Goal: Task Accomplishment & Management: Manage account settings

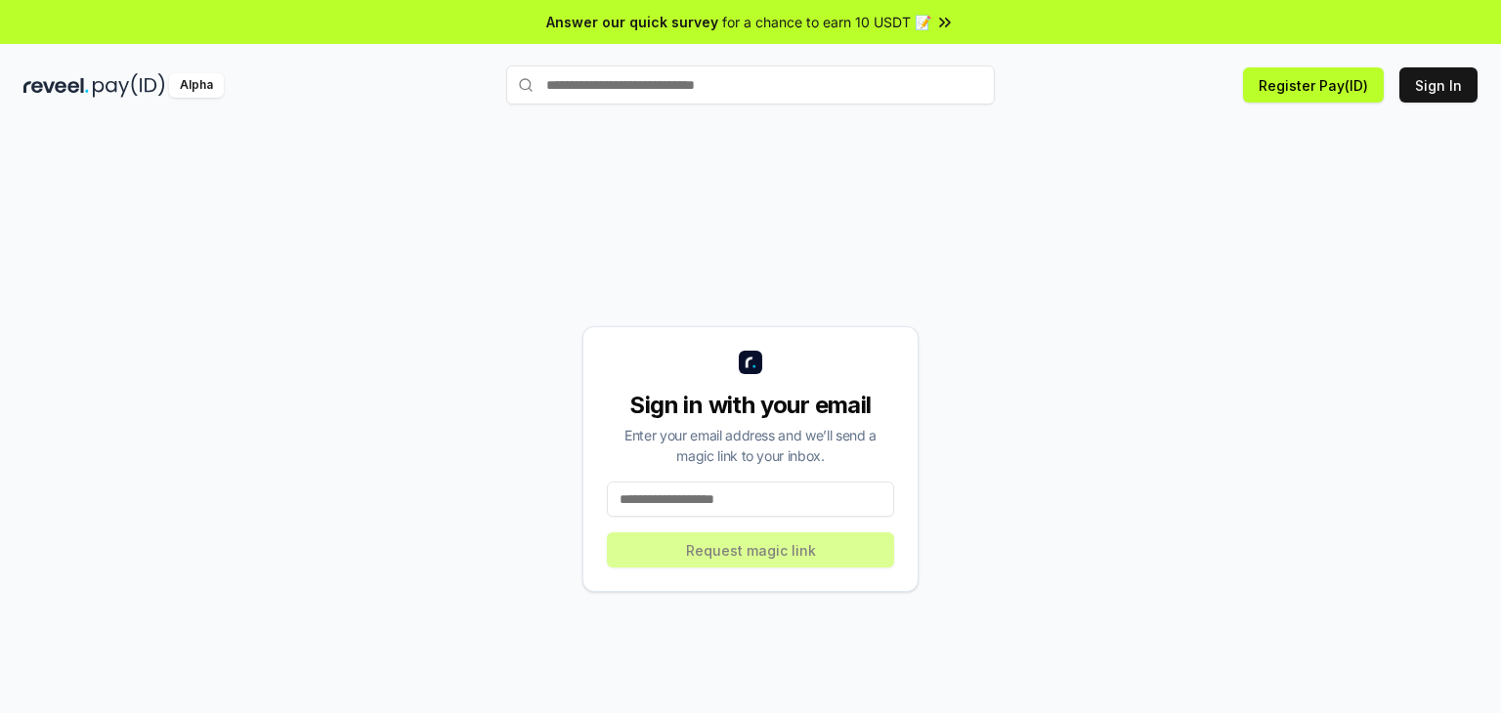
click at [745, 509] on input at bounding box center [750, 499] width 287 height 35
click at [755, 501] on input at bounding box center [750, 499] width 287 height 35
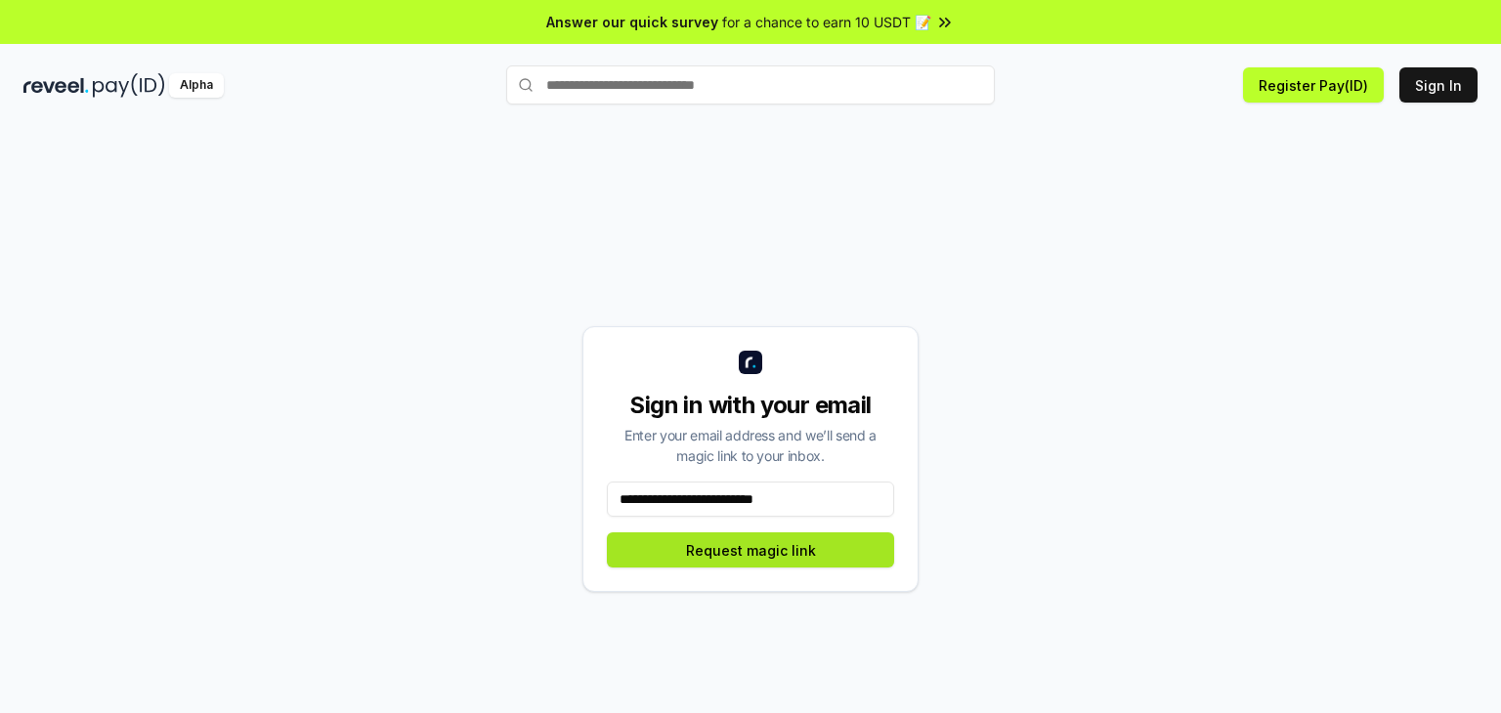
type input "**********"
click at [787, 558] on button "Request magic link" at bounding box center [750, 550] width 287 height 35
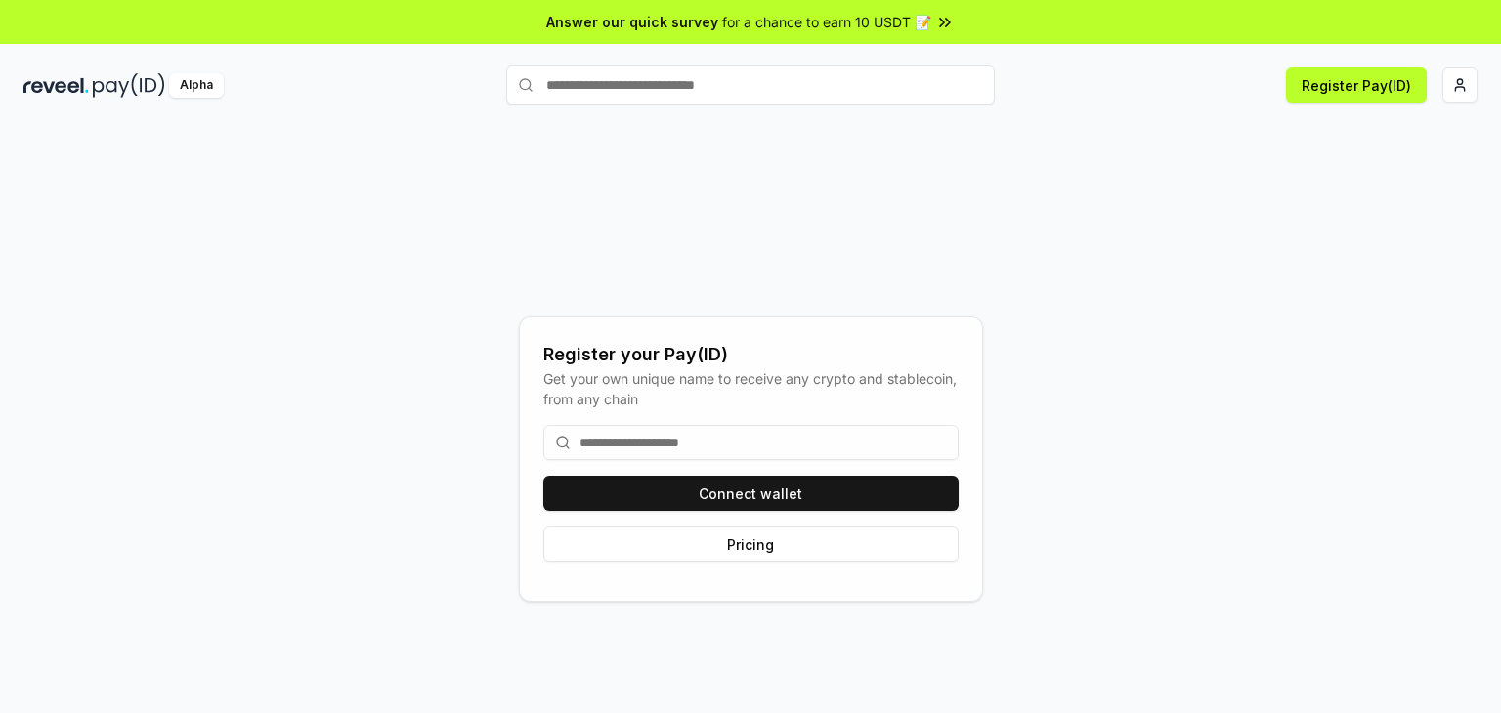
click at [742, 435] on input at bounding box center [750, 442] width 415 height 35
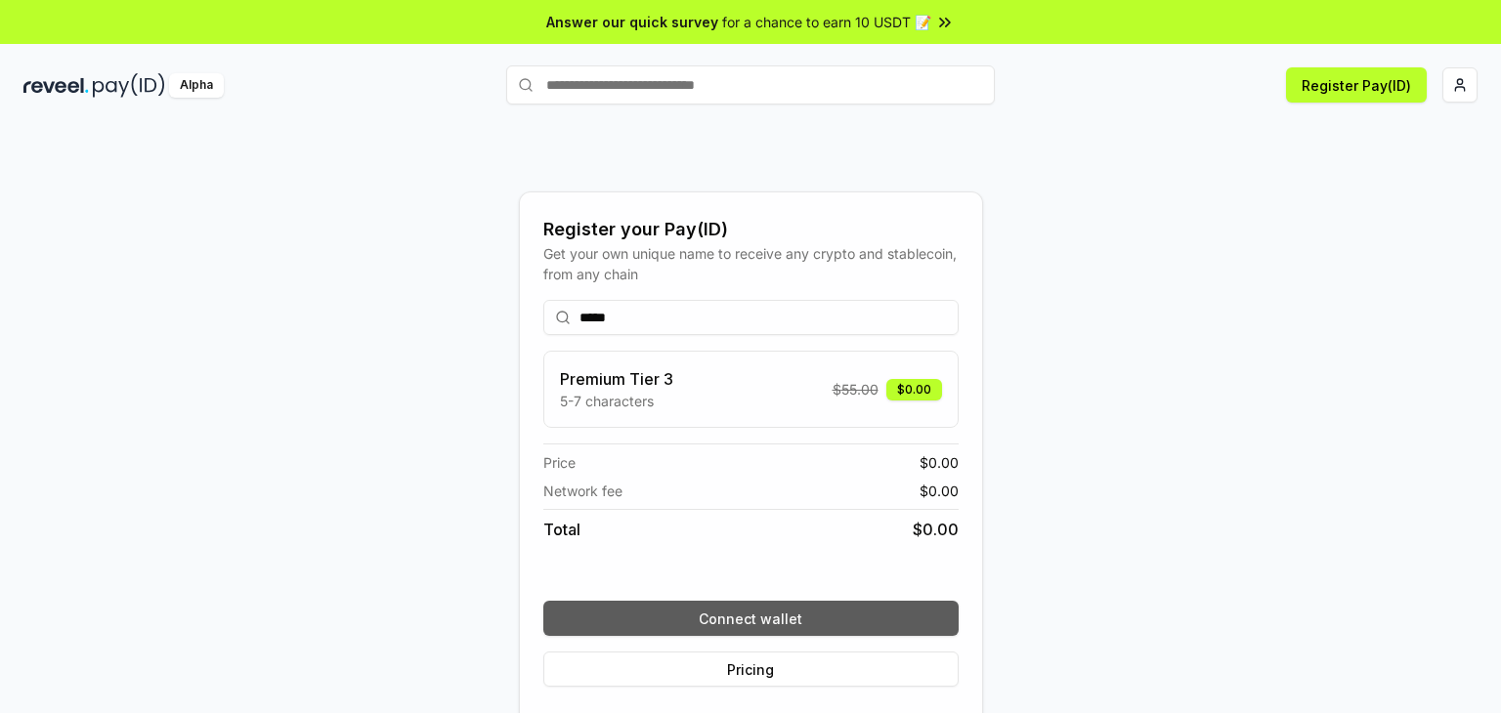
type input "*****"
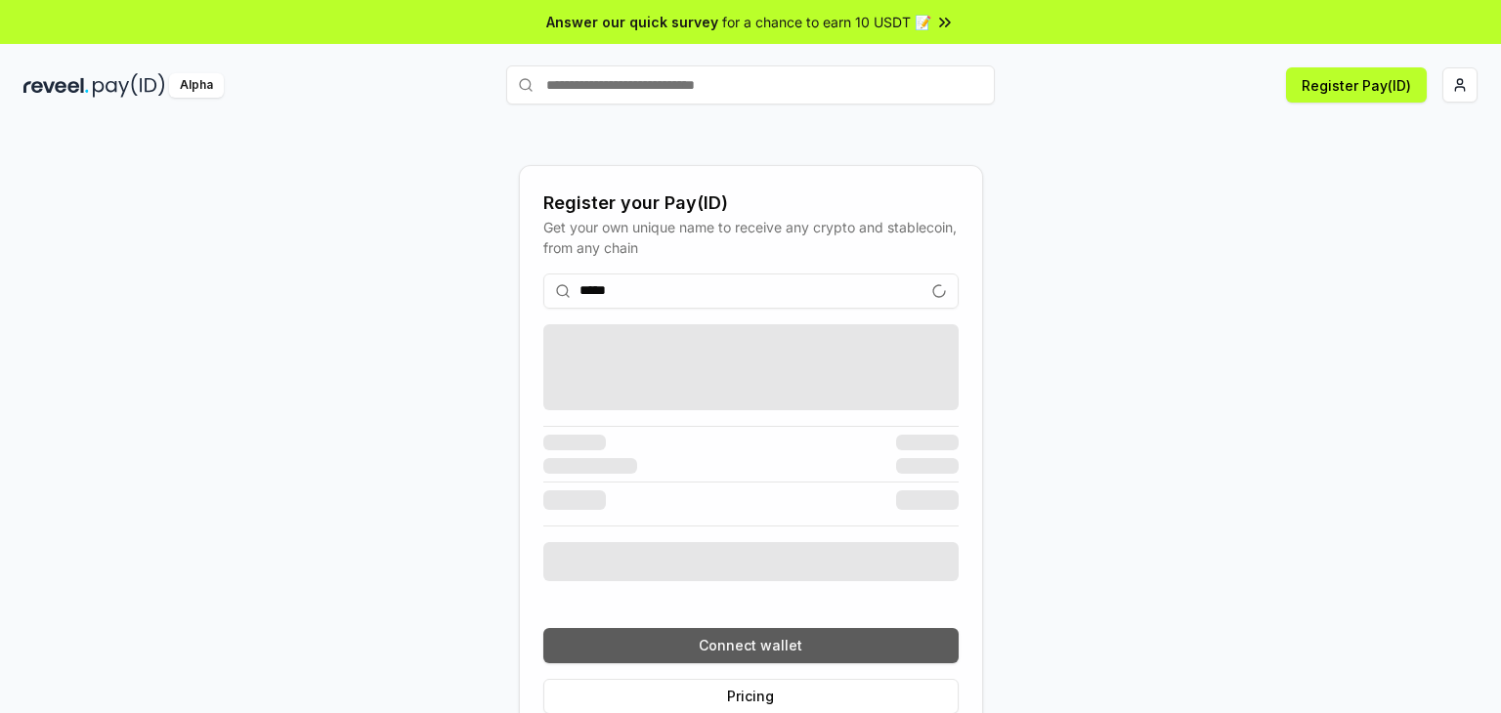
click at [778, 620] on div "***** Connect wallet Pricing" at bounding box center [750, 494] width 415 height 472
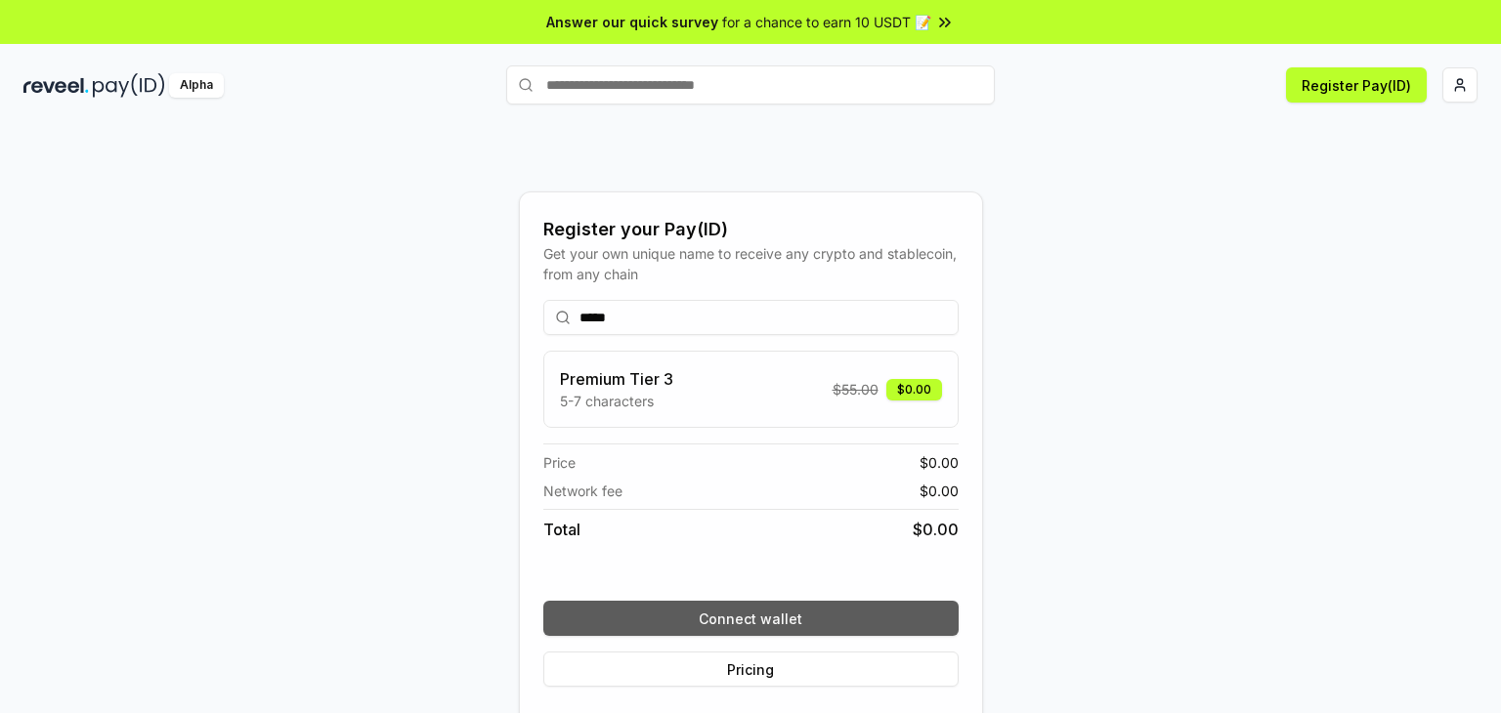
click at [778, 620] on button "Connect wallet" at bounding box center [750, 618] width 415 height 35
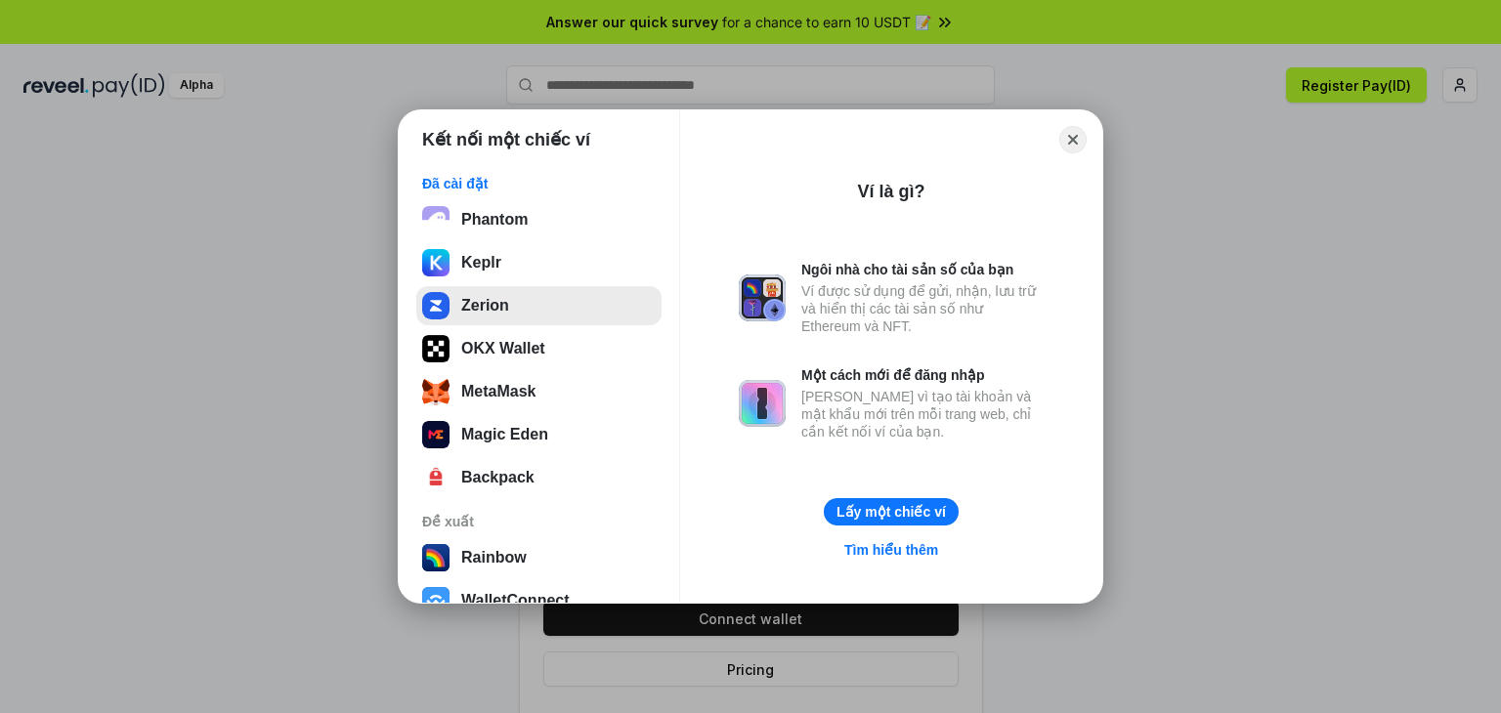
click at [497, 296] on button "Zerion" at bounding box center [538, 305] width 245 height 39
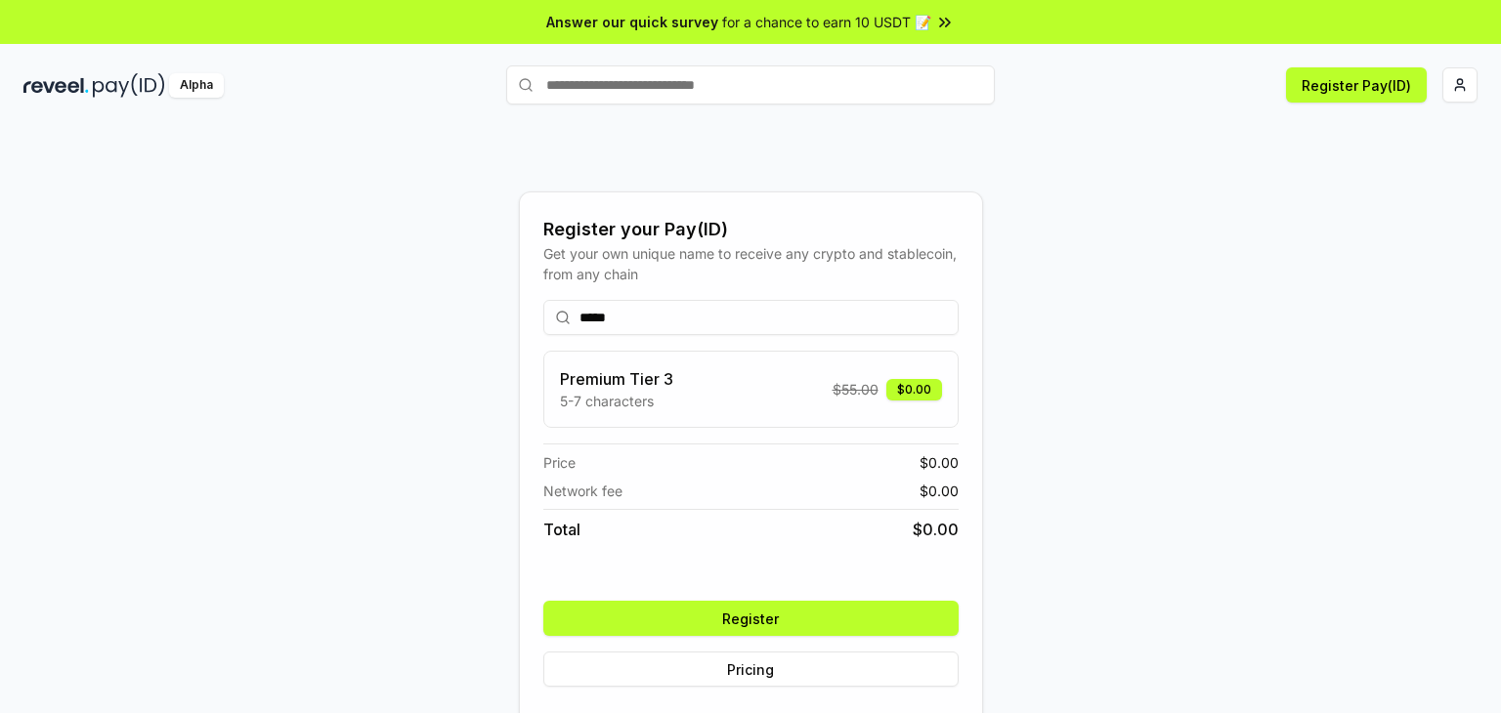
click at [808, 620] on button "Register" at bounding box center [750, 618] width 415 height 35
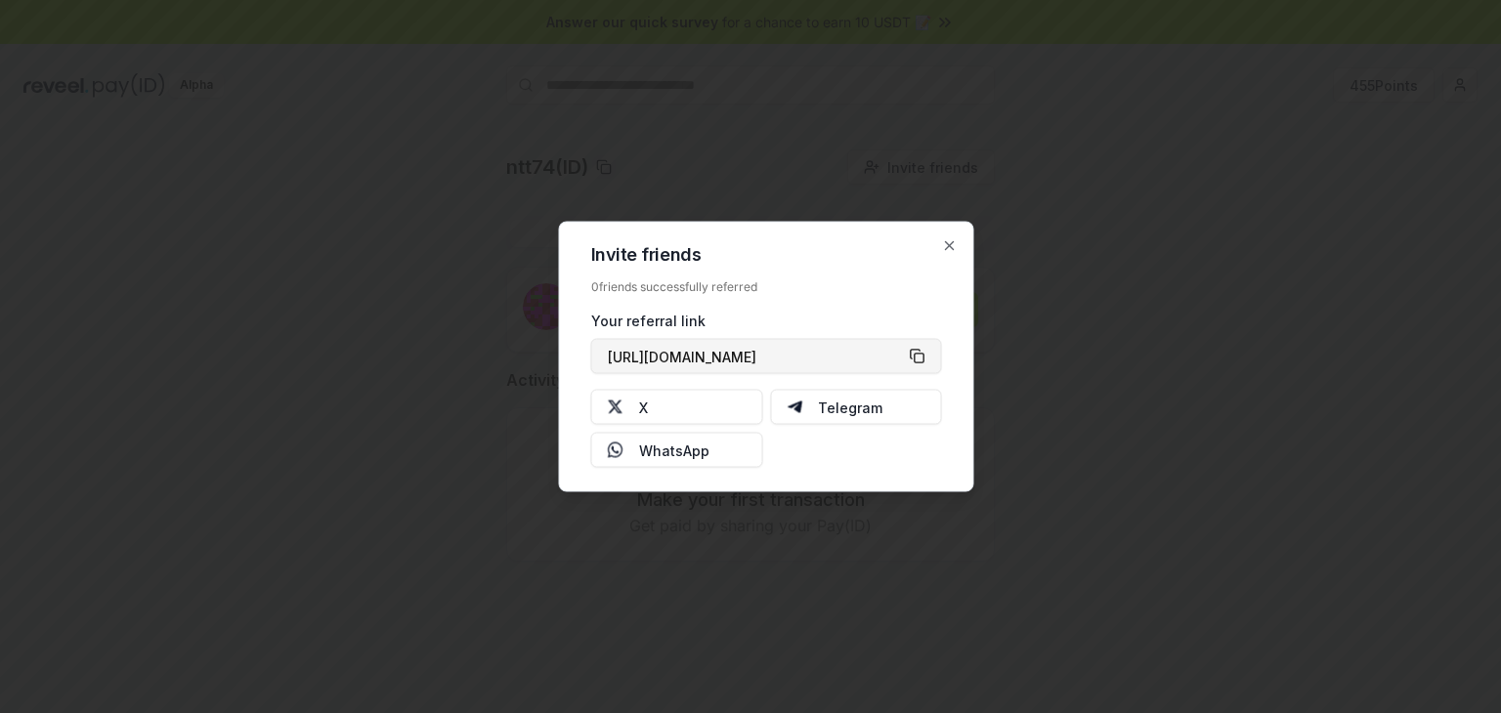
click at [923, 358] on button "[URL][DOMAIN_NAME]" at bounding box center [766, 356] width 351 height 35
click at [952, 241] on icon "button" at bounding box center [950, 246] width 16 height 16
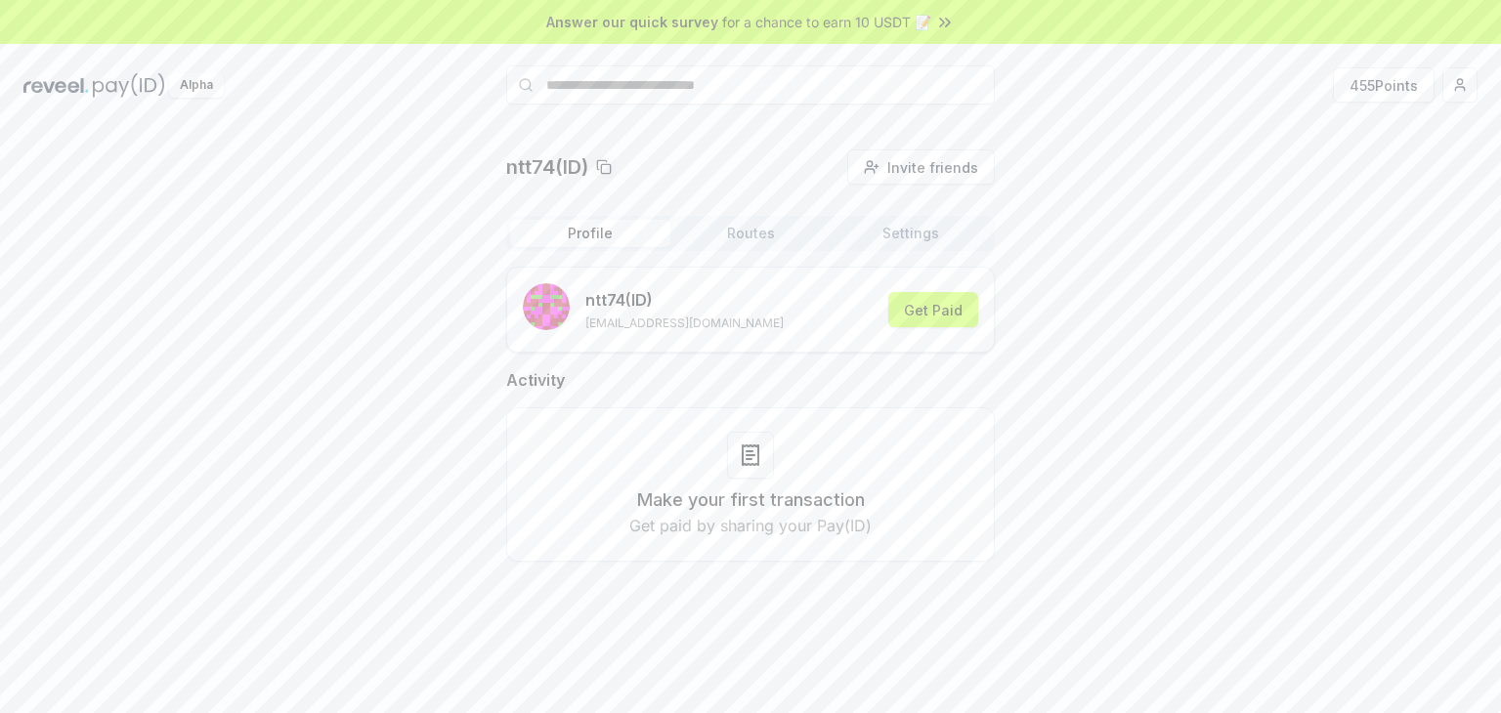
click at [768, 236] on button "Routes" at bounding box center [750, 233] width 160 height 27
click at [918, 246] on button "Settings" at bounding box center [911, 233] width 160 height 27
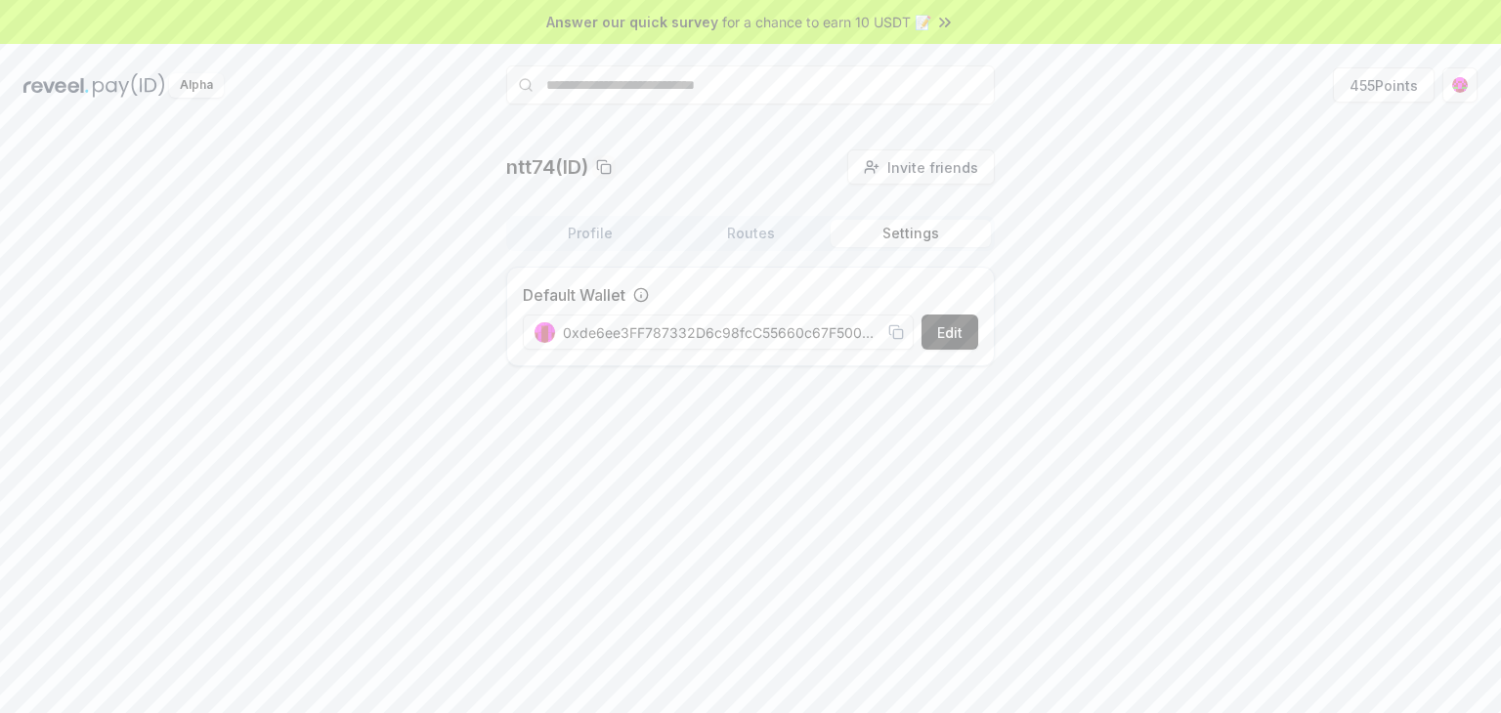
click at [584, 243] on button "Profile" at bounding box center [590, 233] width 160 height 27
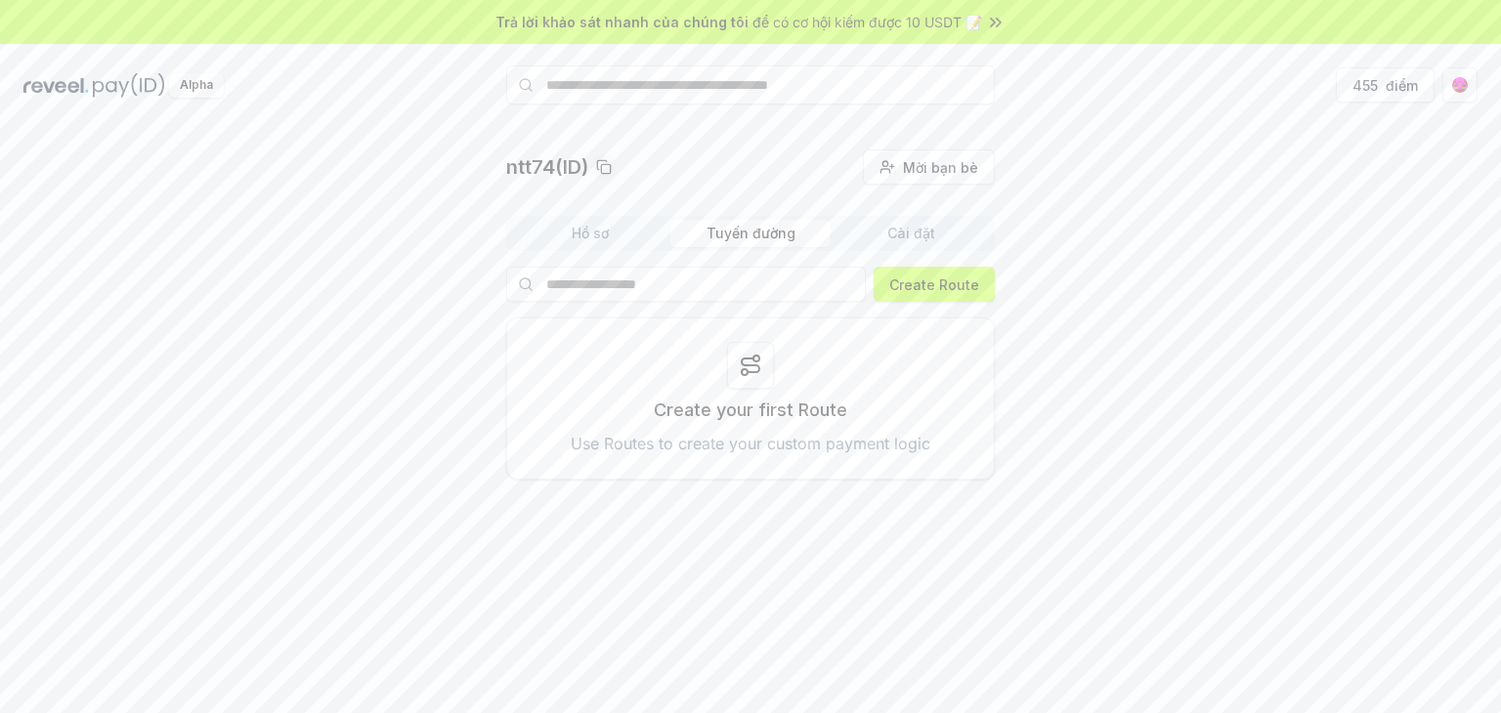
click at [755, 233] on font "Tuyến đường" at bounding box center [751, 233] width 89 height 17
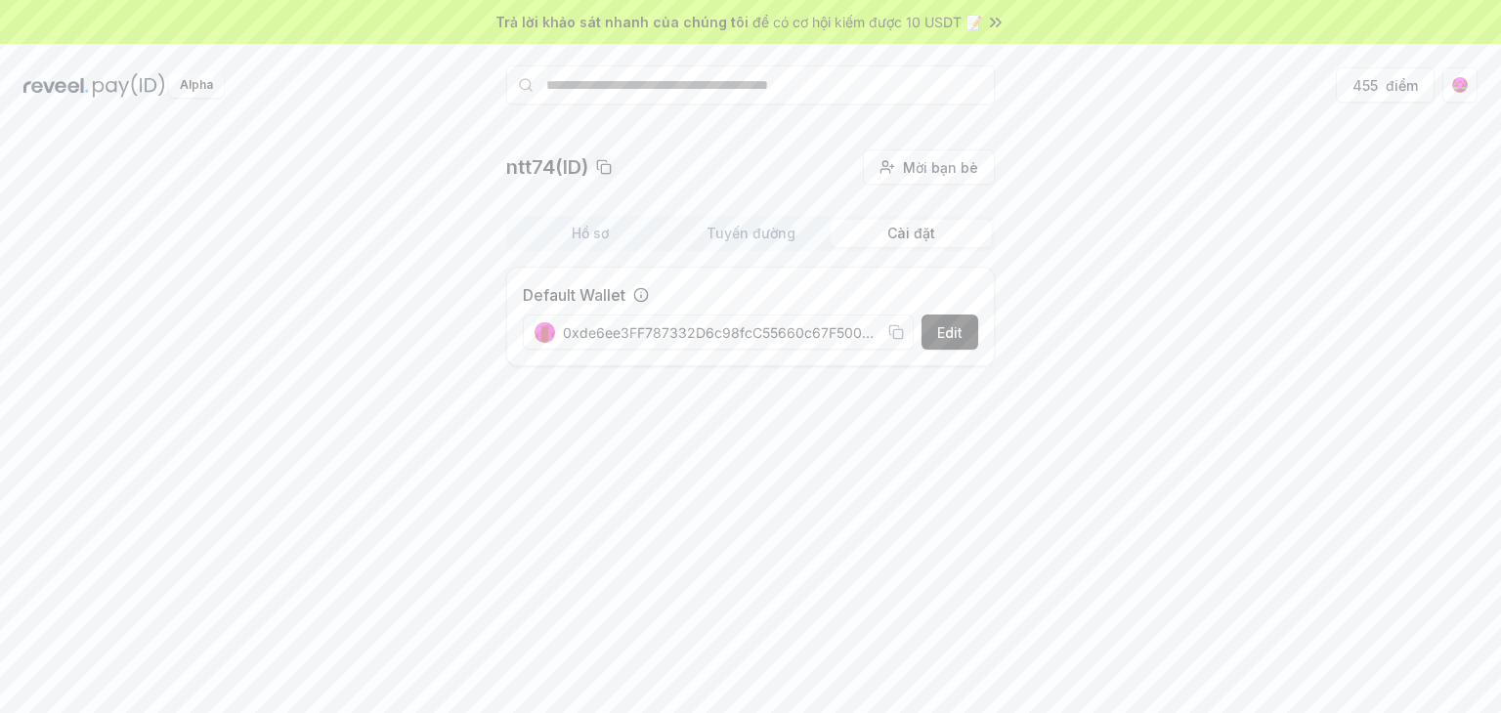
click at [884, 233] on button "Cài đặt" at bounding box center [911, 233] width 160 height 27
click at [1411, 87] on font "điểm" at bounding box center [1402, 85] width 32 height 17
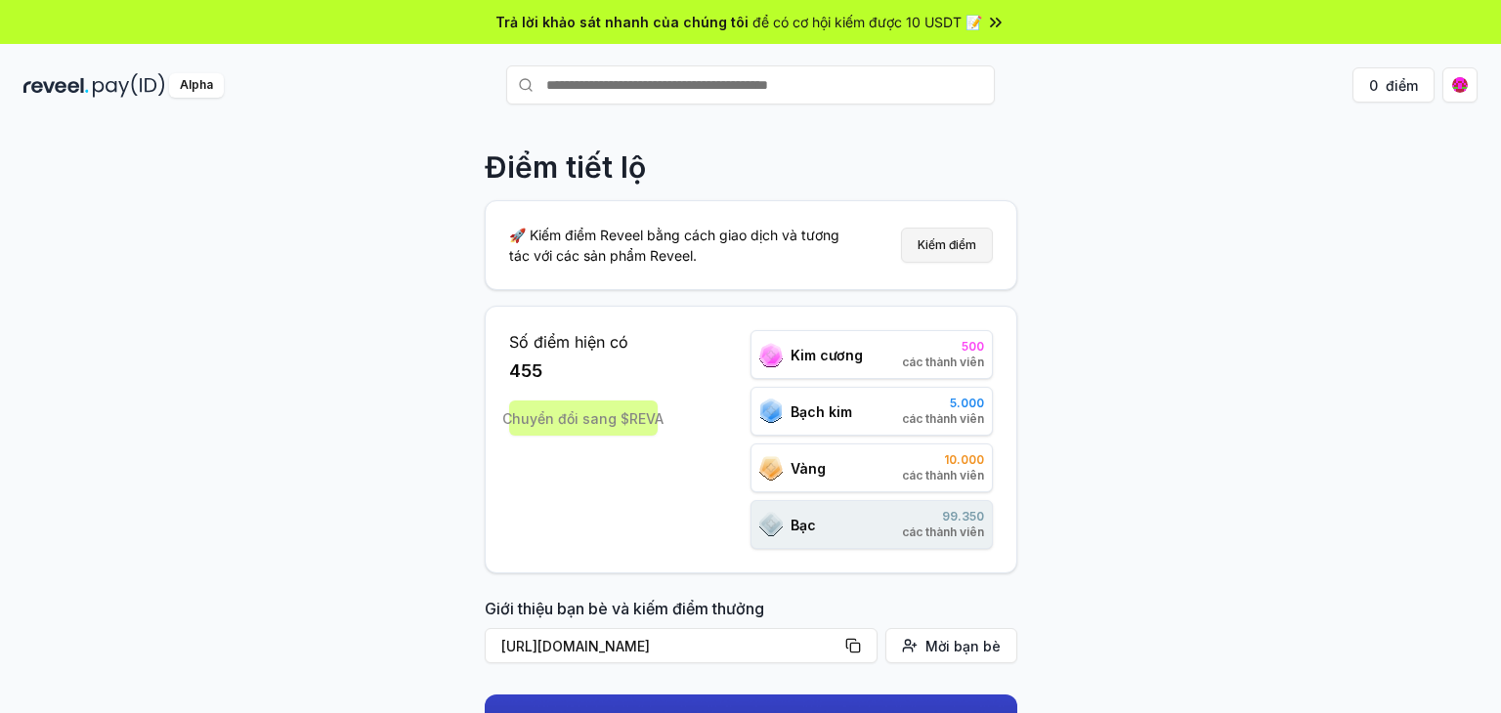
click at [934, 243] on font "Kiếm điểm" at bounding box center [947, 245] width 59 height 15
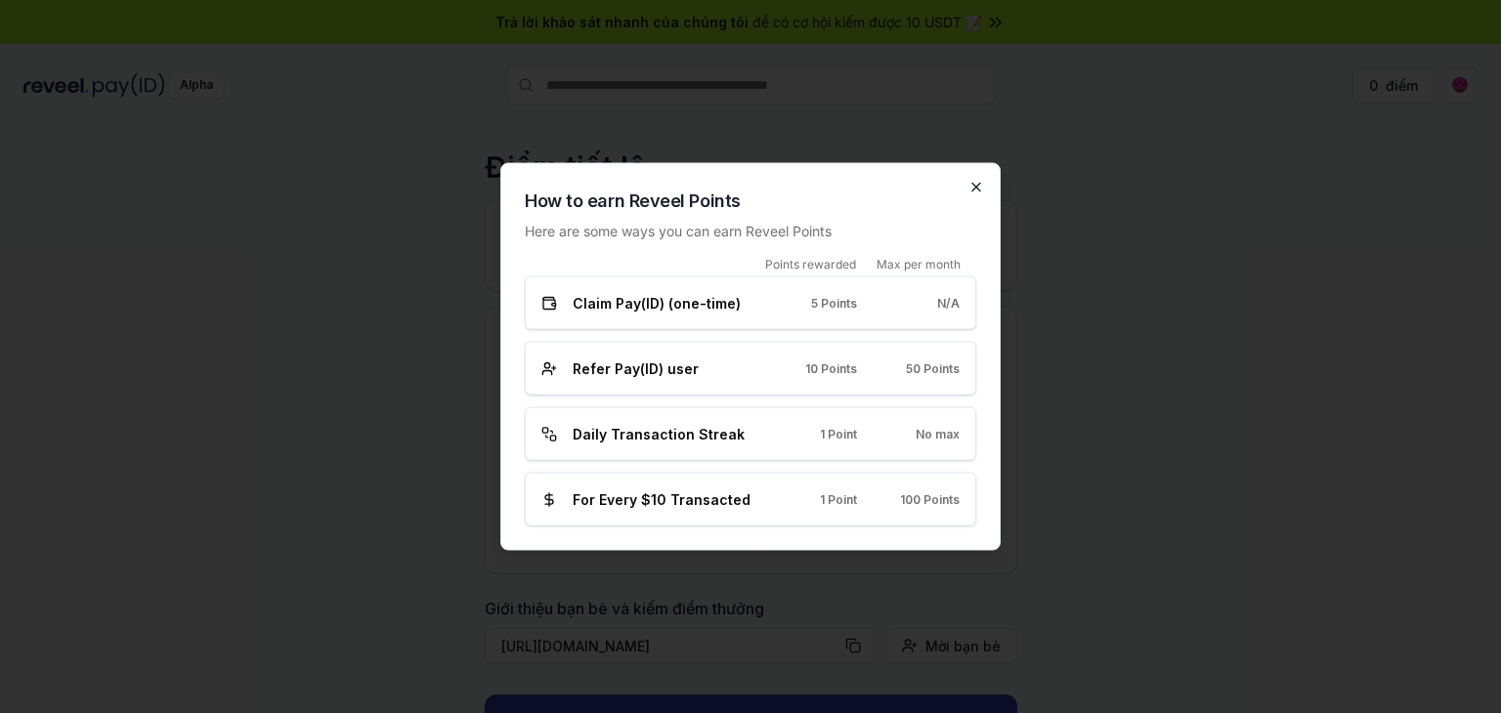
click at [979, 190] on icon "button" at bounding box center [977, 188] width 8 height 8
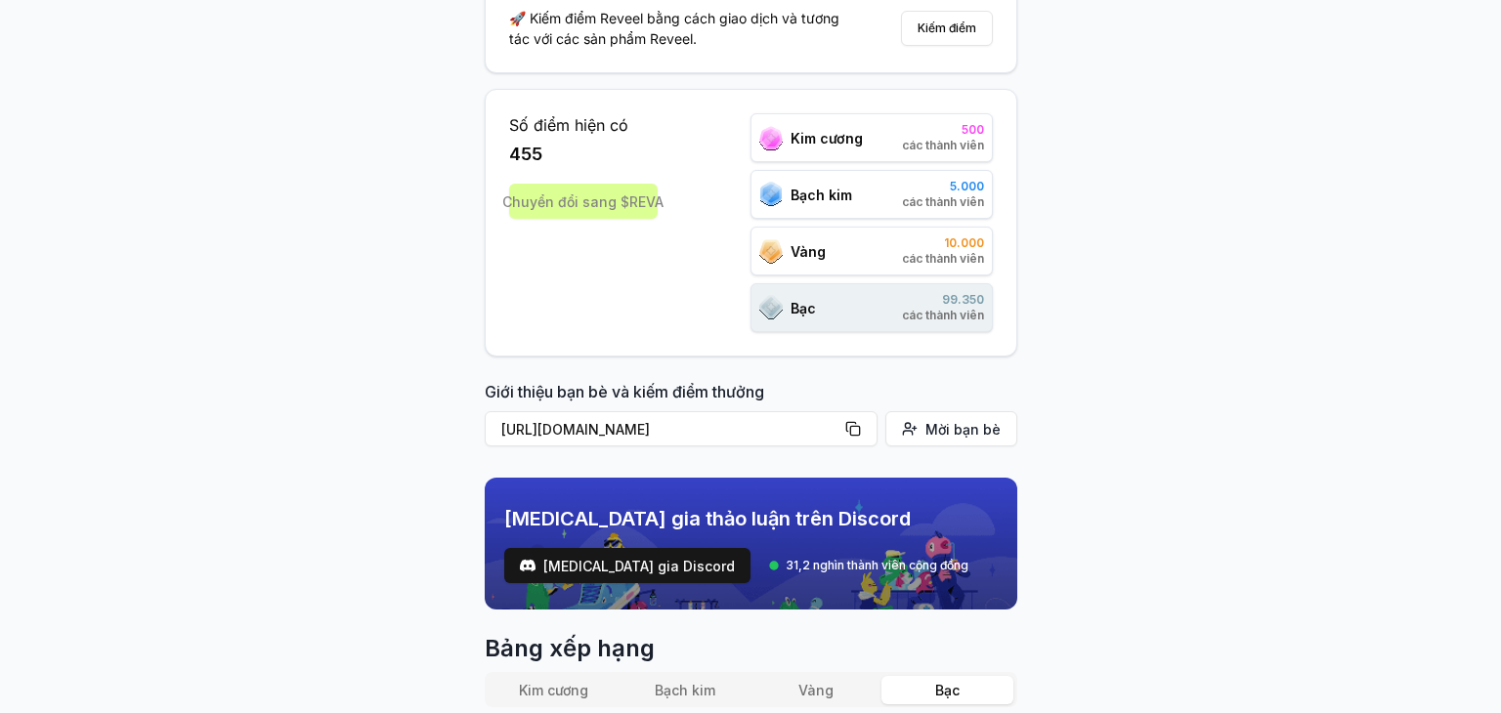
scroll to position [203, 0]
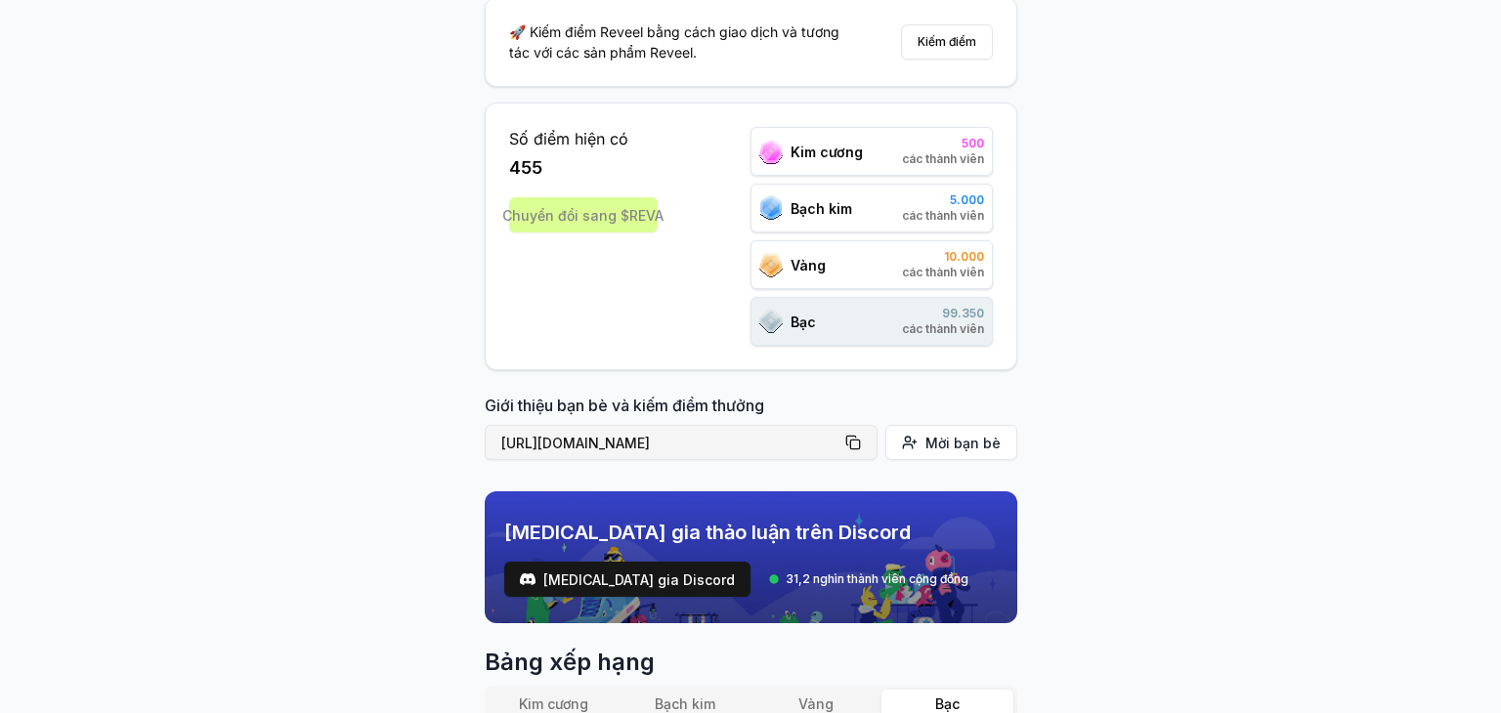
click at [766, 437] on button "https://reveel.id/refer/null" at bounding box center [681, 442] width 393 height 35
click at [867, 405] on font "Giới thiệu bạn bè và kiếm điểm thưởng" at bounding box center [751, 405] width 533 height 23
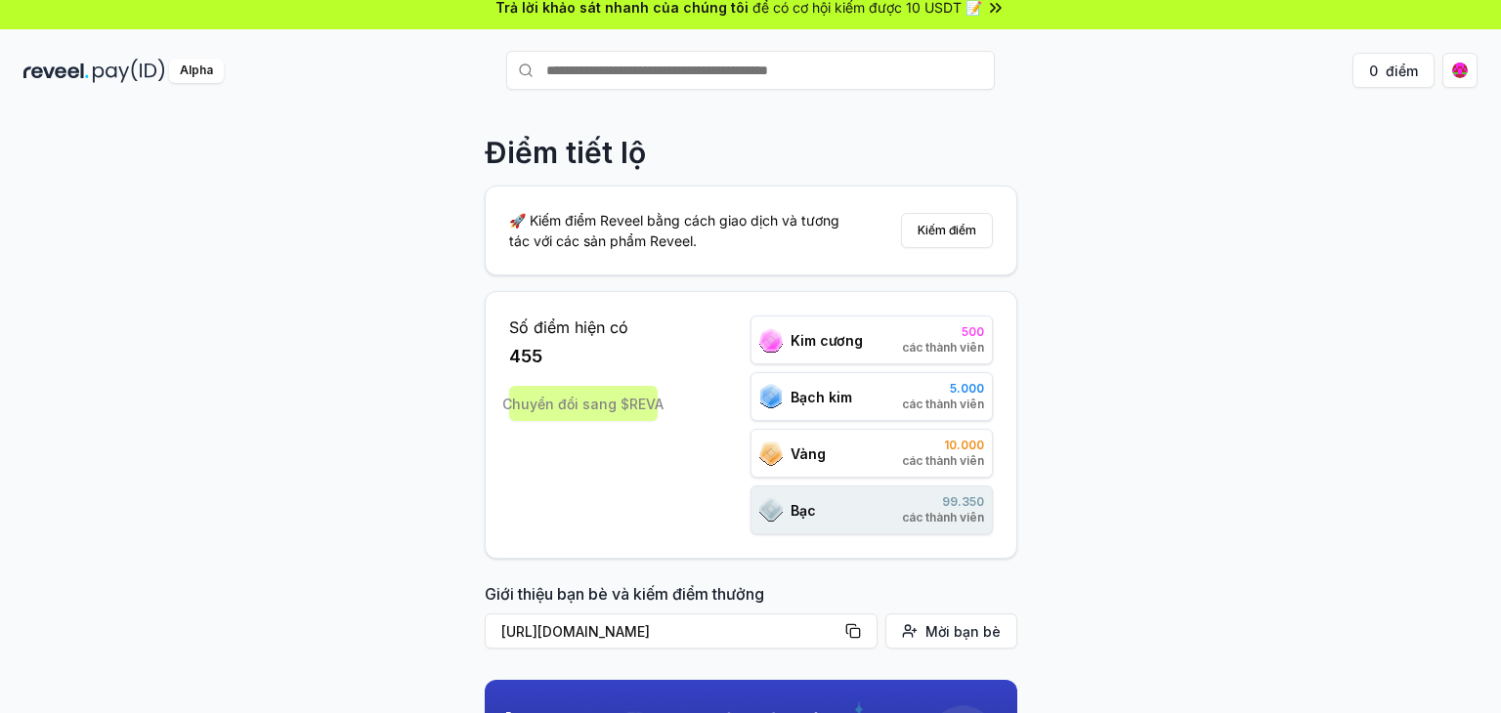
scroll to position [0, 0]
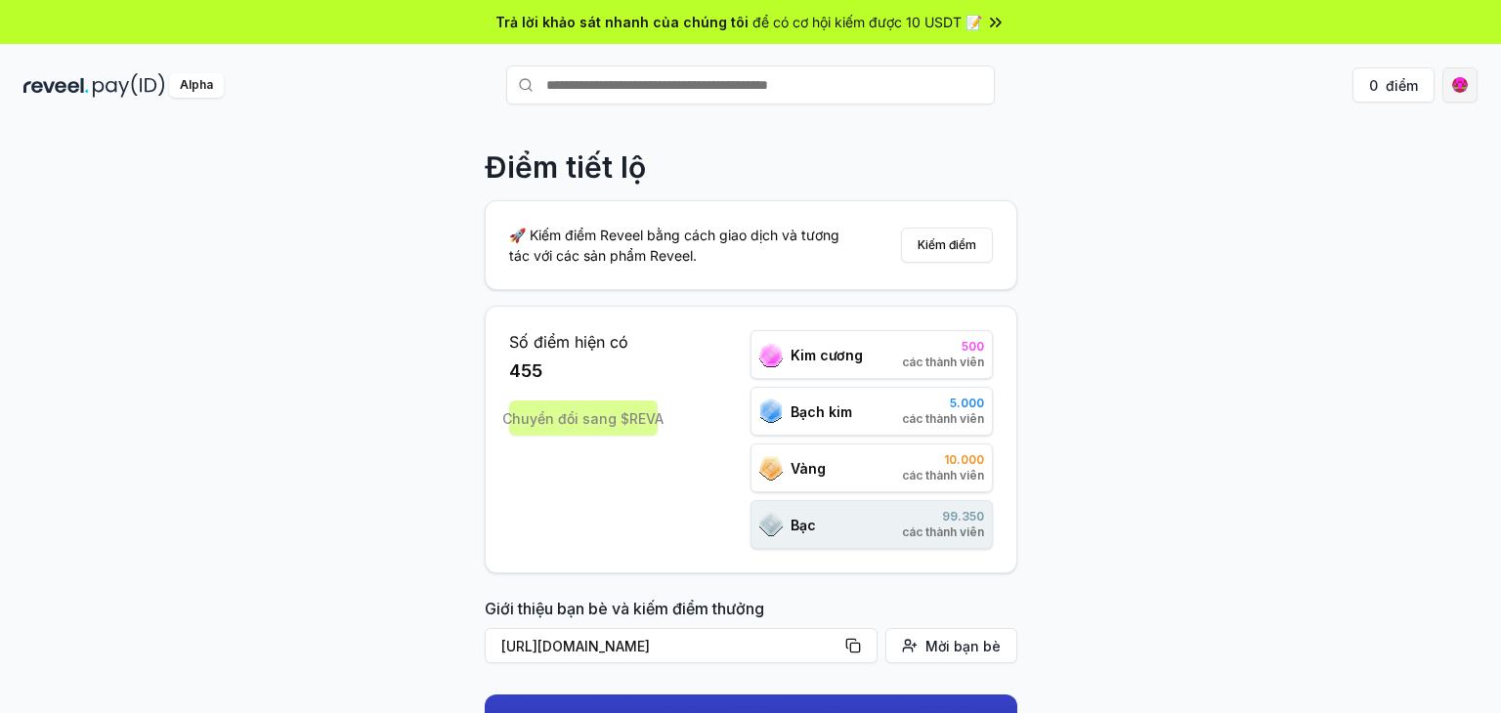
click at [1450, 80] on html "Trả lời khảo sát nhanh của chúng tôi để có cơ hội kiếm được 10 USDT 📝 Alpha 0 đ…" at bounding box center [750, 356] width 1501 height 713
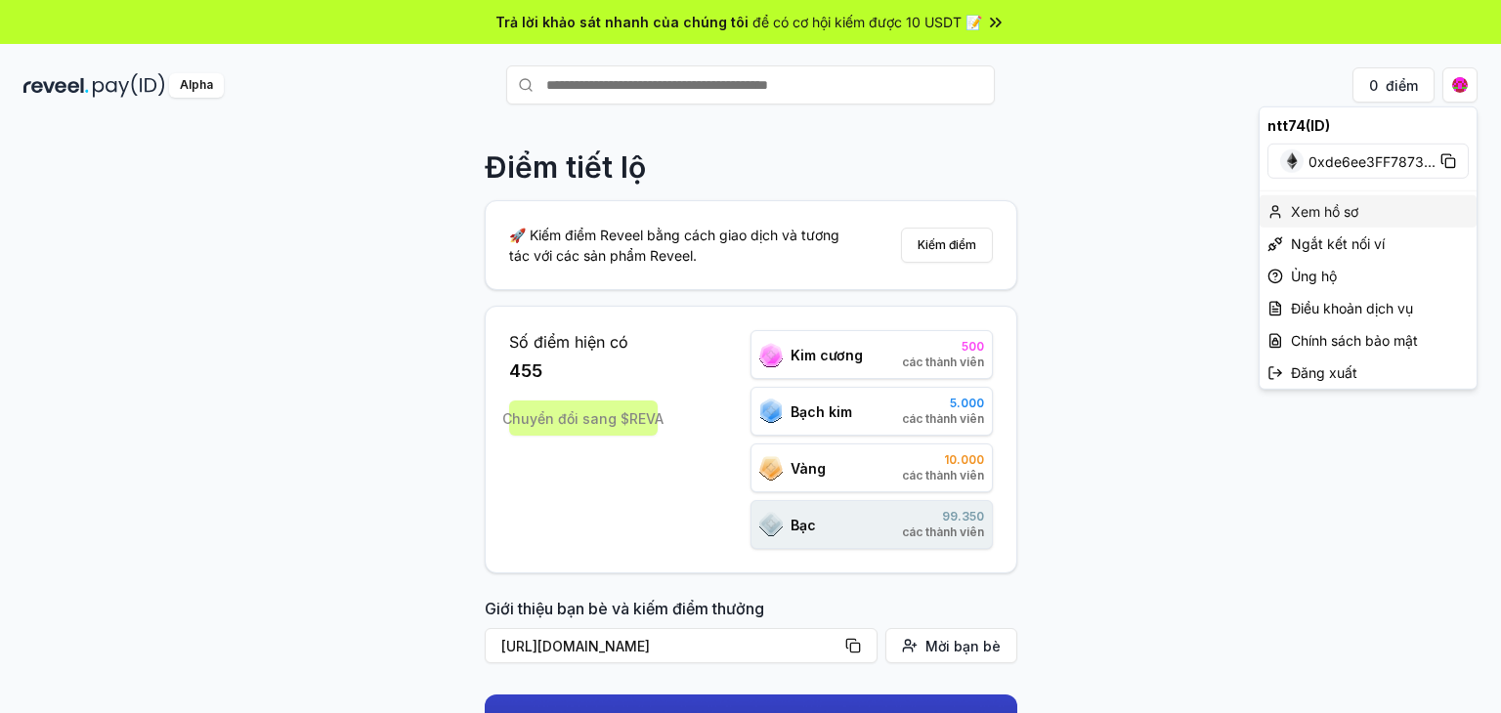
click at [1382, 212] on div "Xem hồ sơ" at bounding box center [1368, 211] width 217 height 32
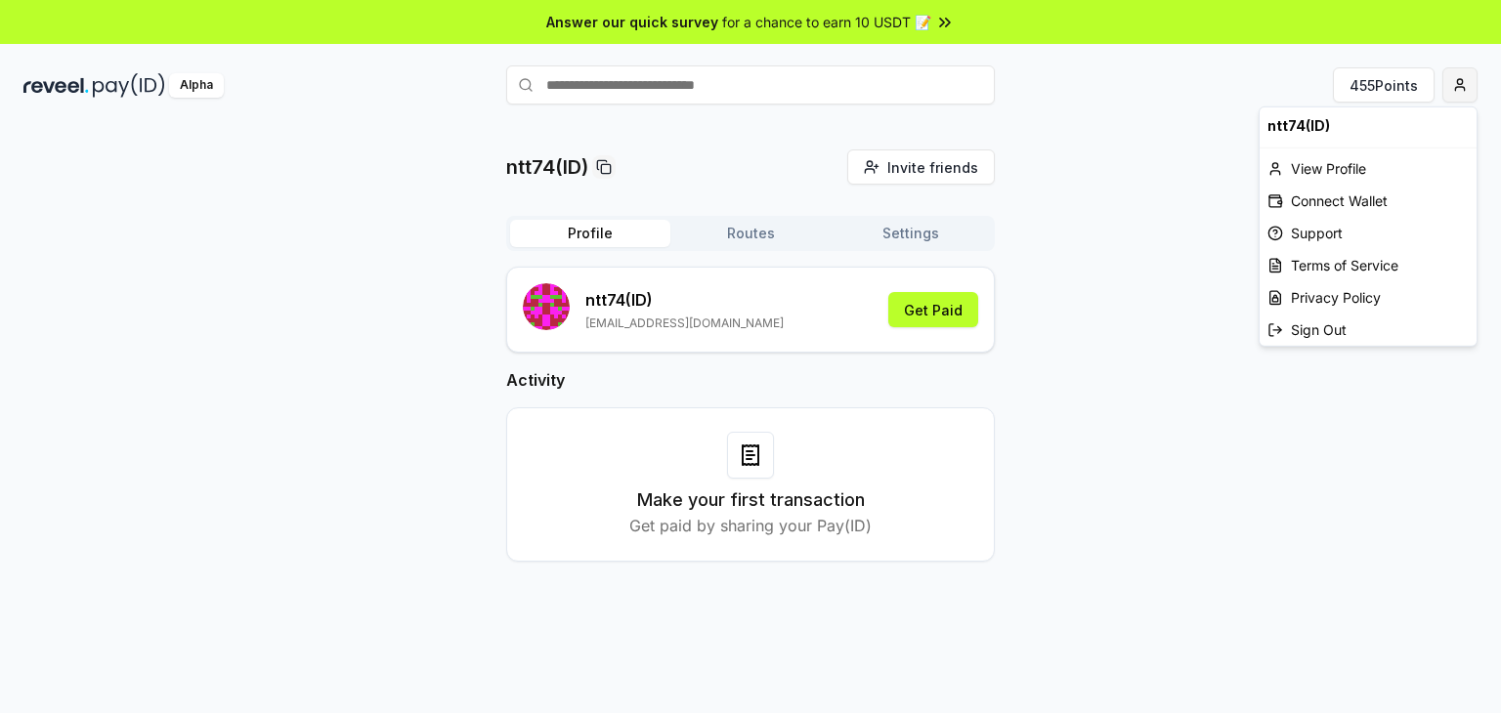
click at [1450, 92] on html "Answer our quick survey for a chance to earn 10 USDT 📝 Alpha 455 Points ntt74(I…" at bounding box center [750, 356] width 1501 height 713
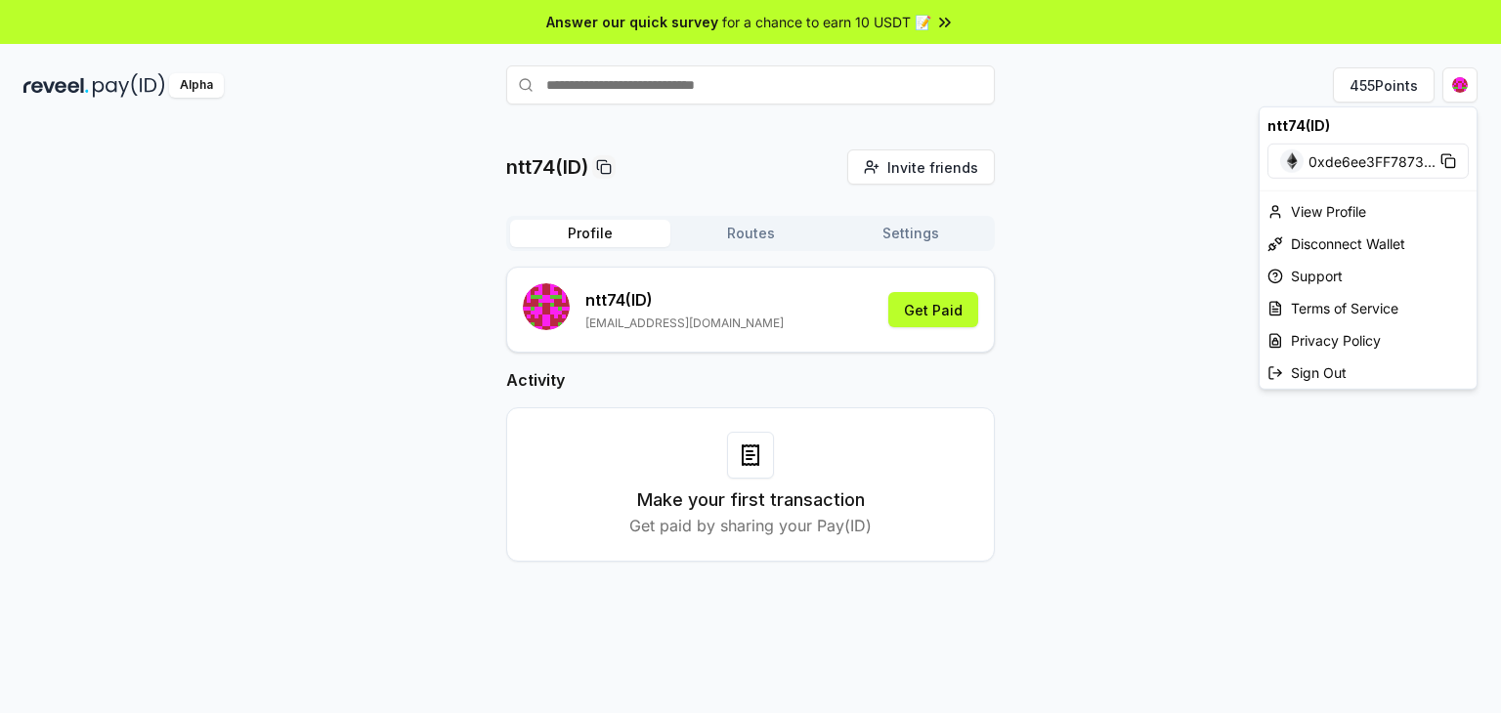
click at [748, 233] on html "Answer our quick survey for a chance to earn 10 USDT 📝 Alpha 455 Points ntt74(I…" at bounding box center [750, 356] width 1501 height 713
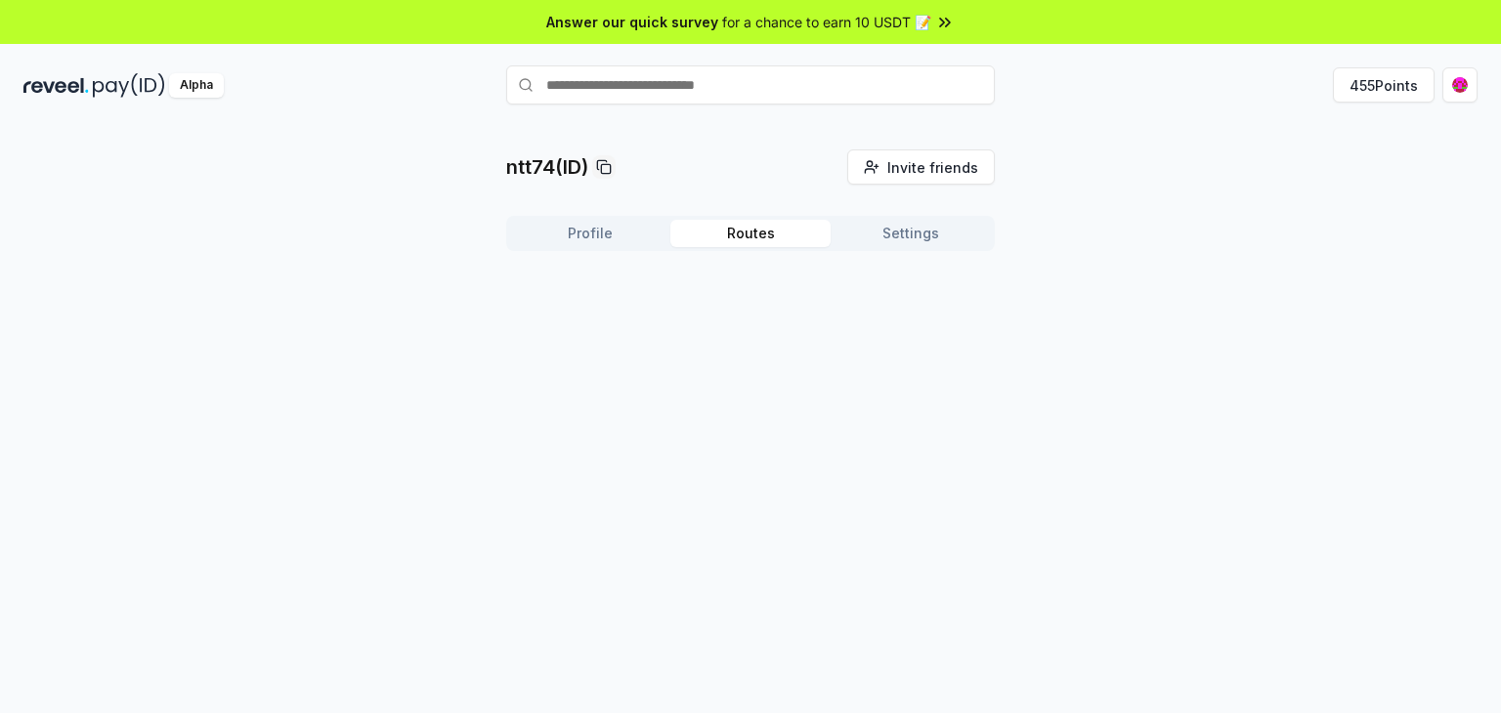
click at [766, 233] on button "Routes" at bounding box center [750, 233] width 160 height 27
click at [955, 251] on div "Profile Routes Settings" at bounding box center [750, 241] width 489 height 51
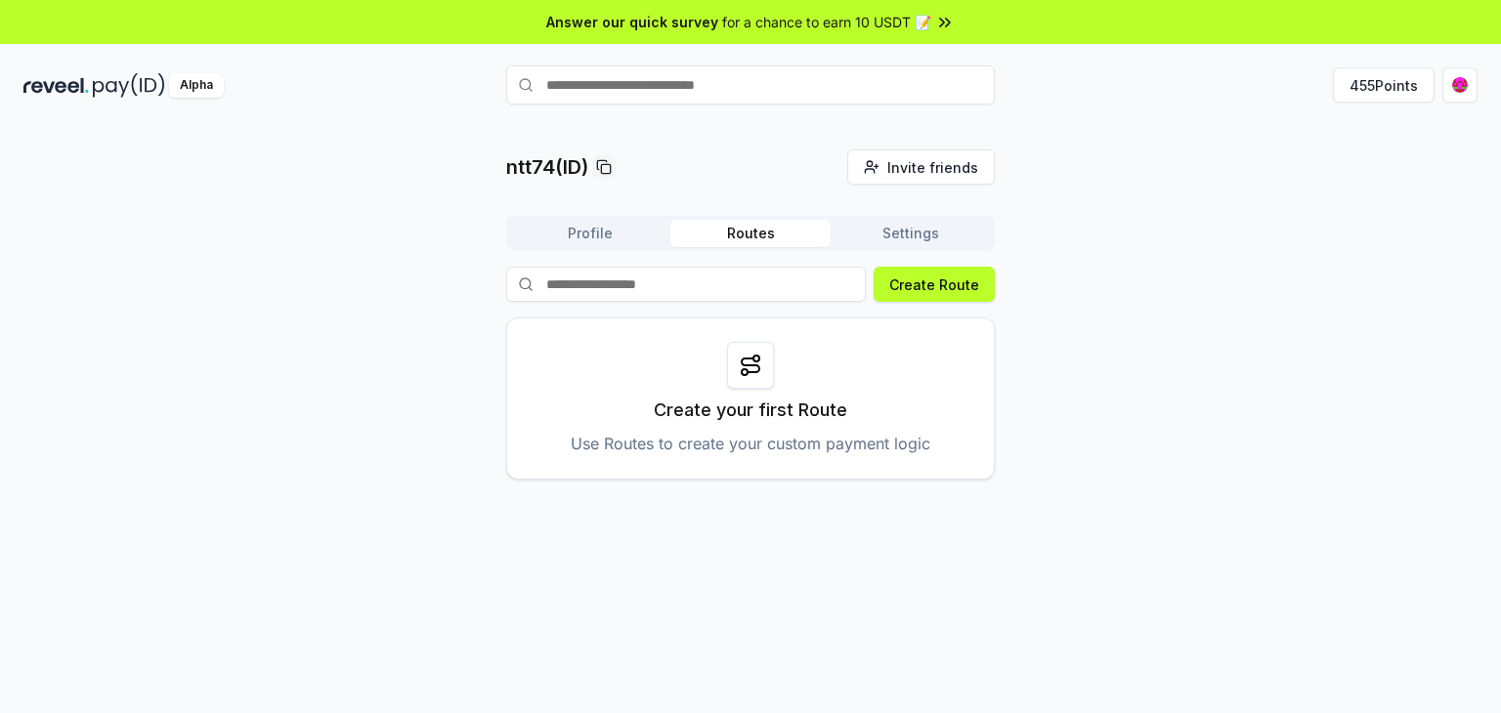
click at [957, 243] on button "Settings" at bounding box center [911, 233] width 160 height 27
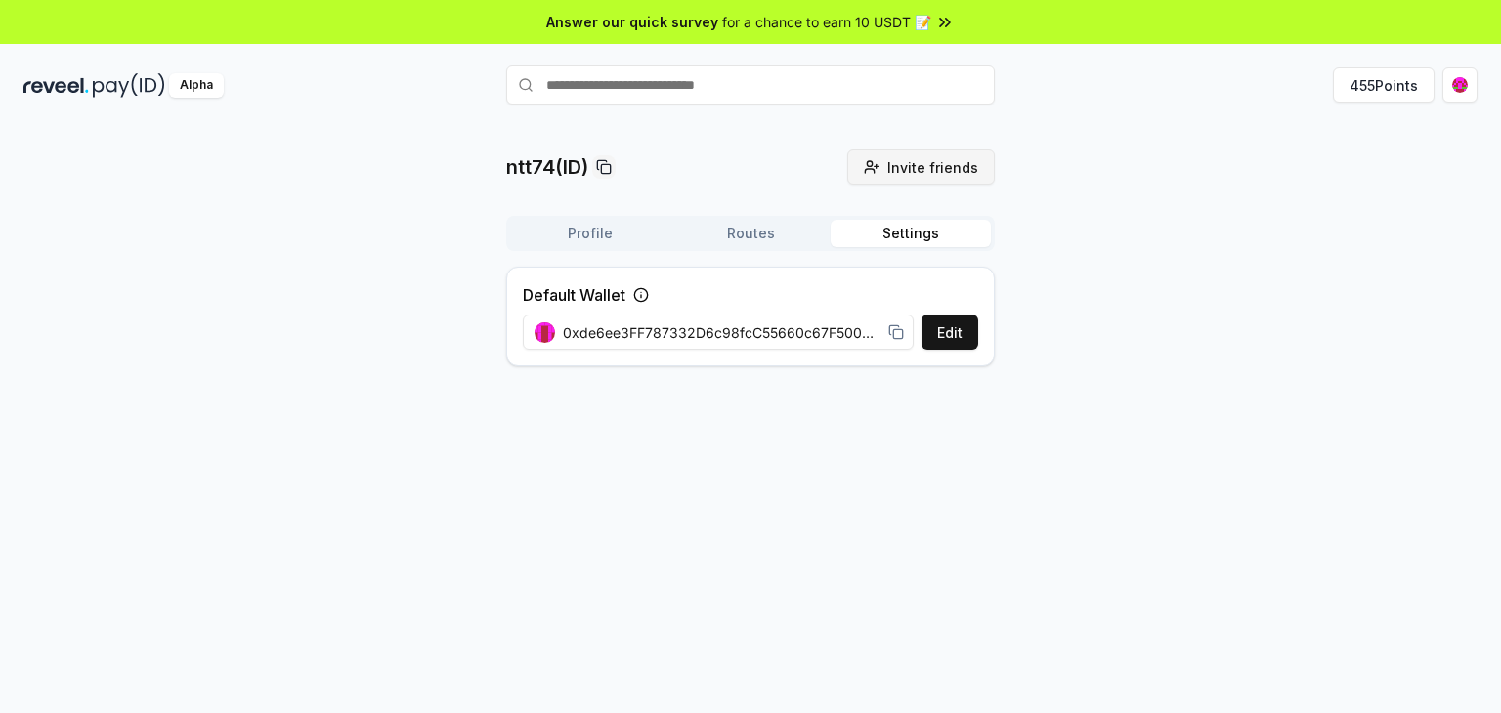
click at [958, 169] on span "Invite friends" at bounding box center [932, 167] width 91 height 21
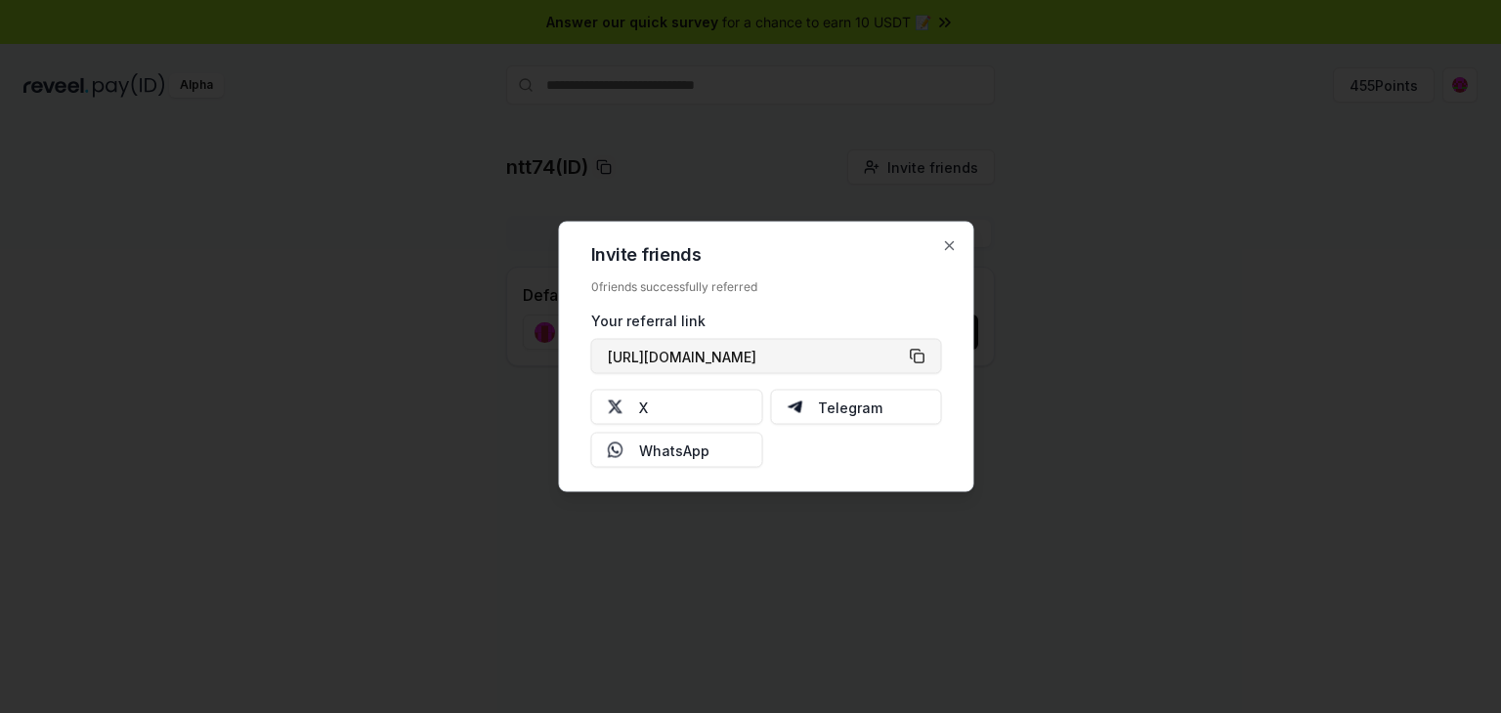
click at [919, 354] on button "[URL][DOMAIN_NAME]" at bounding box center [766, 356] width 351 height 35
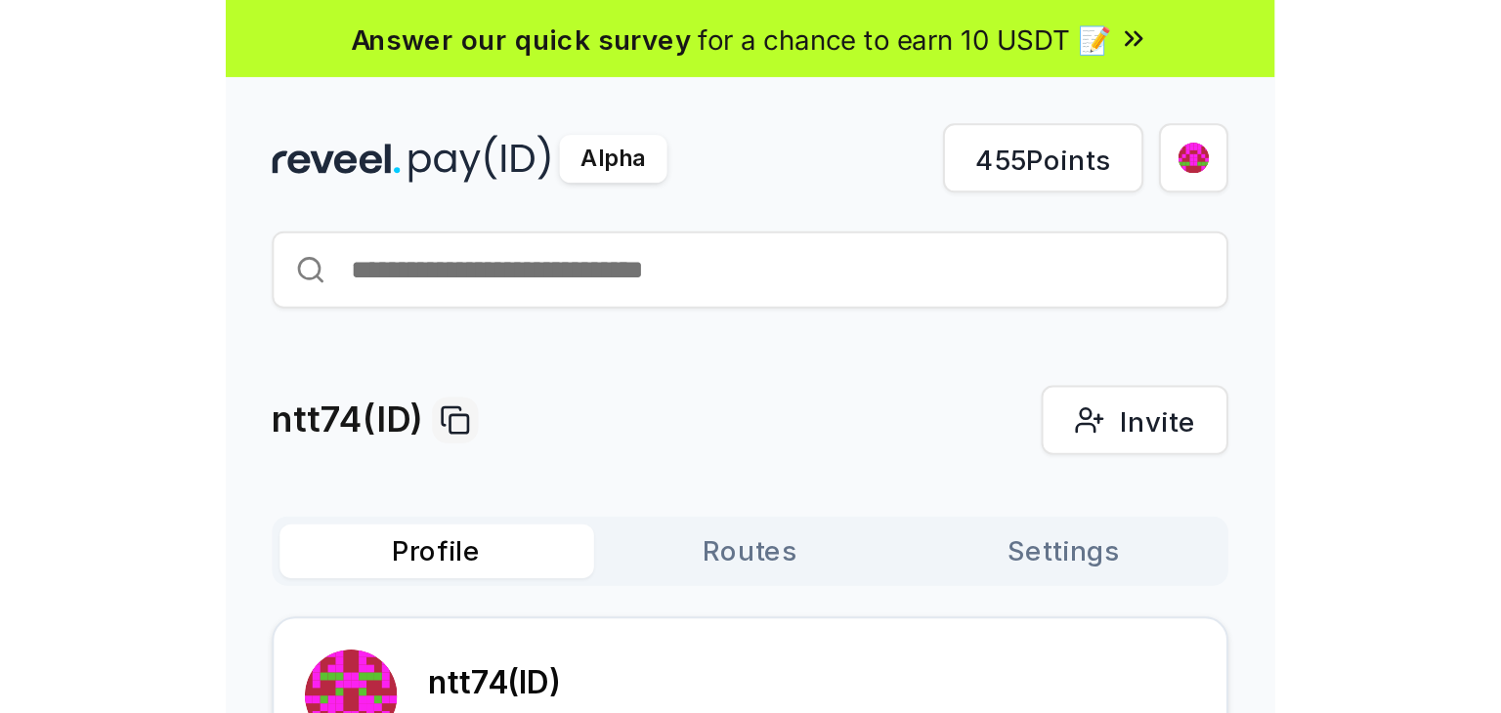
scroll to position [98, 0]
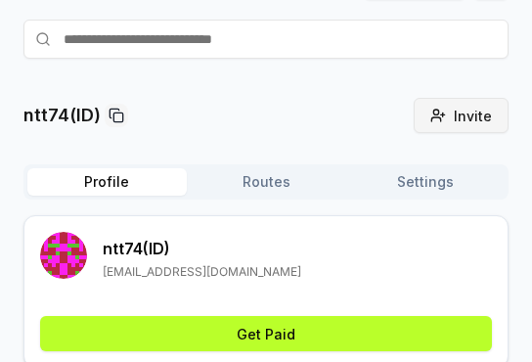
click at [446, 114] on button "Invite friends Invite" at bounding box center [460, 115] width 95 height 35
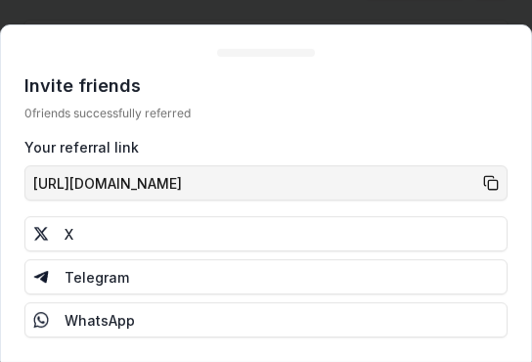
click at [492, 182] on button "[URL][DOMAIN_NAME]" at bounding box center [265, 182] width 483 height 35
click at [489, 188] on button "[URL][DOMAIN_NAME]" at bounding box center [265, 182] width 483 height 35
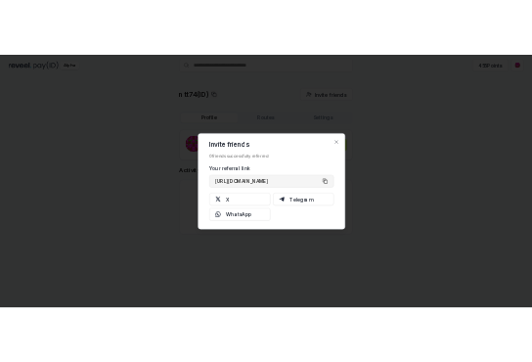
scroll to position [55, 0]
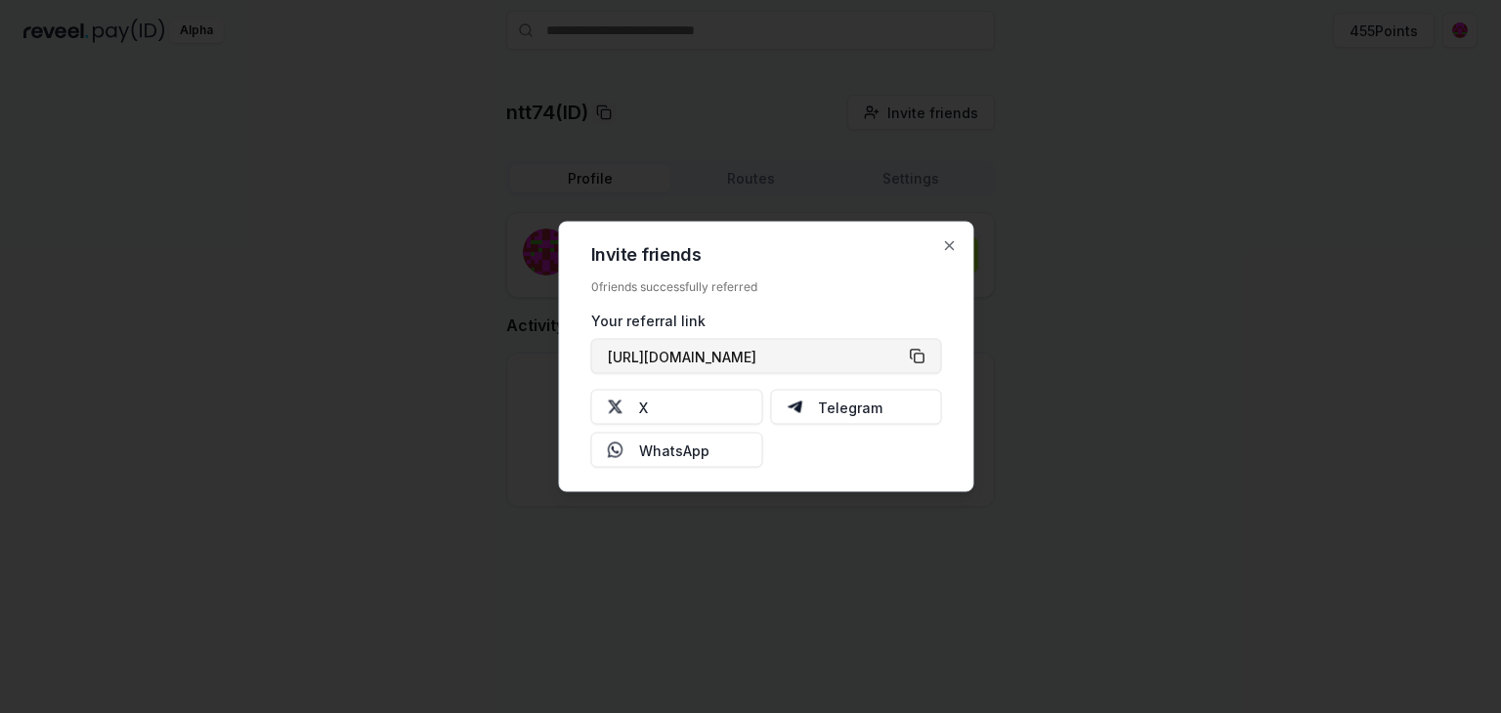
click at [531, 351] on button "[URL][DOMAIN_NAME]" at bounding box center [766, 356] width 351 height 35
click at [531, 355] on button "[URL][DOMAIN_NAME]" at bounding box center [766, 356] width 351 height 35
drag, startPoint x: 809, startPoint y: 357, endPoint x: 770, endPoint y: 357, distance: 39.1
click at [531, 357] on button "[URL][DOMAIN_NAME]" at bounding box center [766, 356] width 351 height 35
click at [531, 357] on span "[URL][DOMAIN_NAME]" at bounding box center [682, 356] width 149 height 21
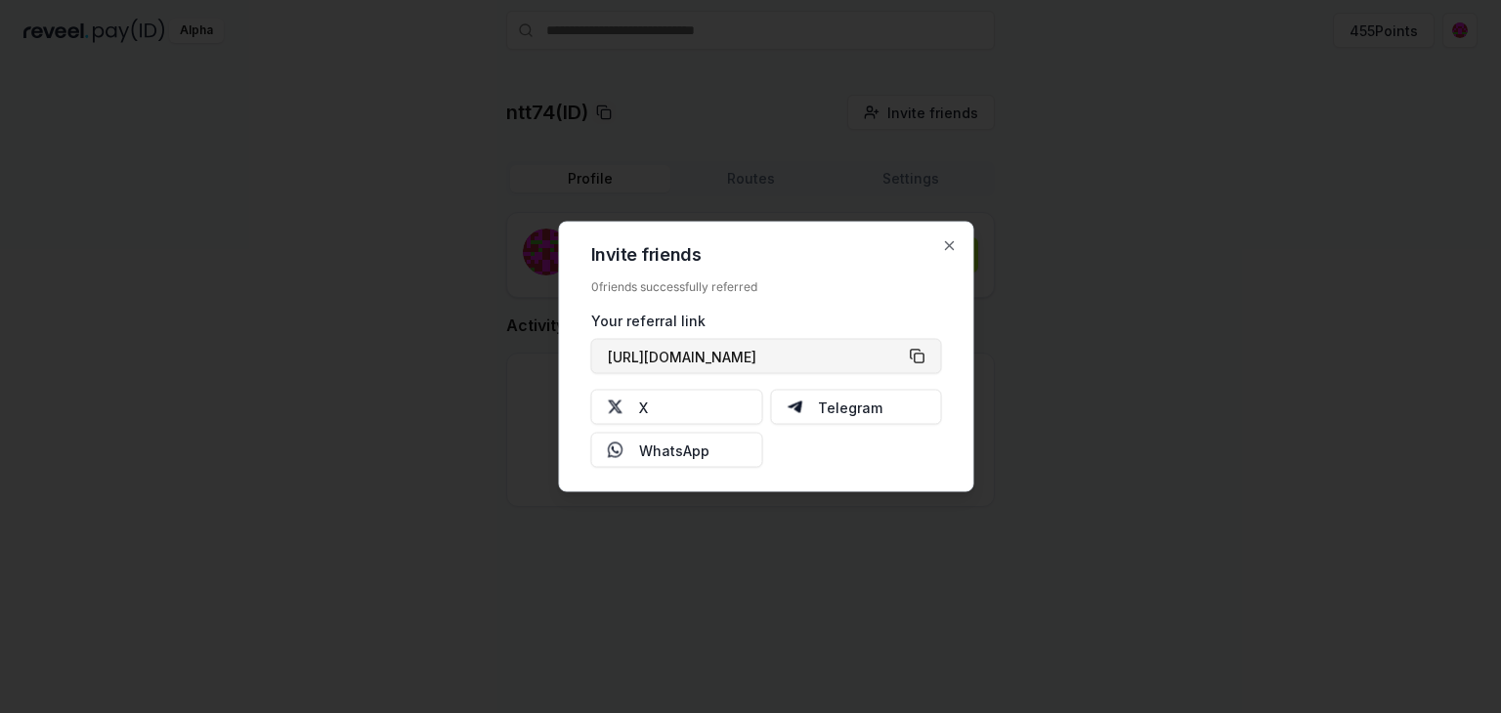
click at [531, 356] on button "[URL][DOMAIN_NAME]" at bounding box center [766, 356] width 351 height 35
click at [531, 354] on button "[URL][DOMAIN_NAME]" at bounding box center [766, 356] width 351 height 35
click at [531, 360] on button "[URL][DOMAIN_NAME]" at bounding box center [766, 356] width 351 height 35
